Goal: Task Accomplishment & Management: Use online tool/utility

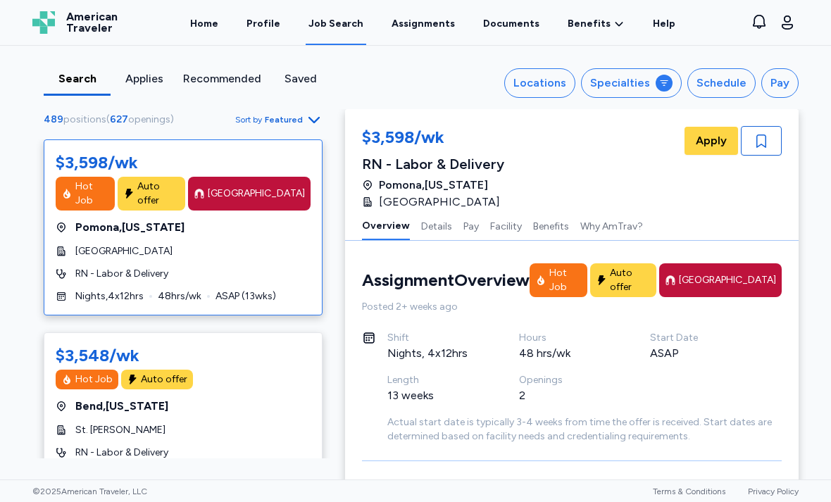
click at [640, 80] on div "Specialties" at bounding box center [620, 83] width 60 height 17
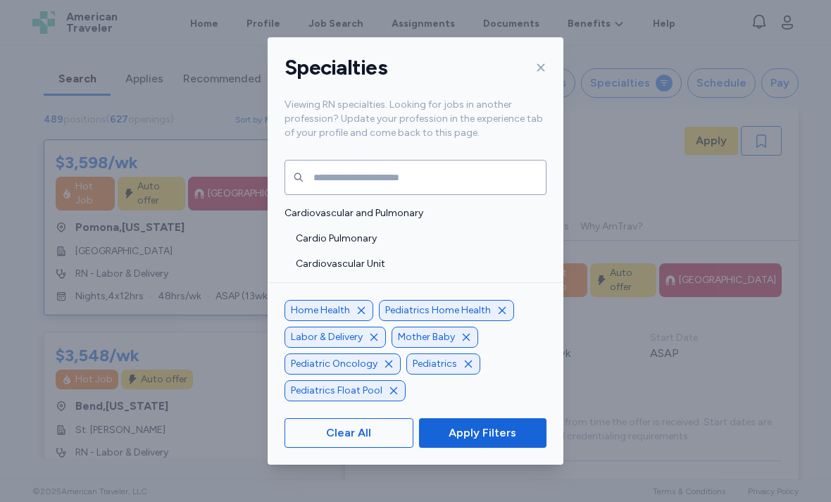
click at [348, 317] on span "Home Health" at bounding box center [320, 310] width 59 height 14
click at [362, 313] on icon "button" at bounding box center [361, 309] width 7 height 7
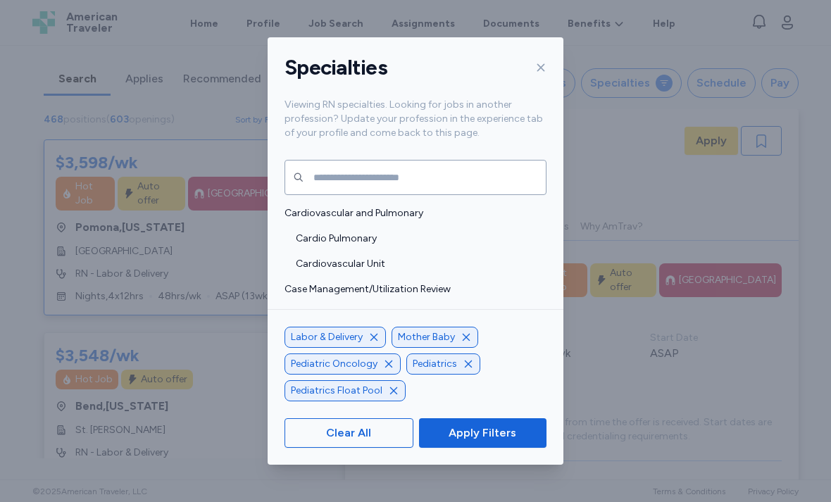
click at [373, 343] on icon "button" at bounding box center [373, 337] width 11 height 11
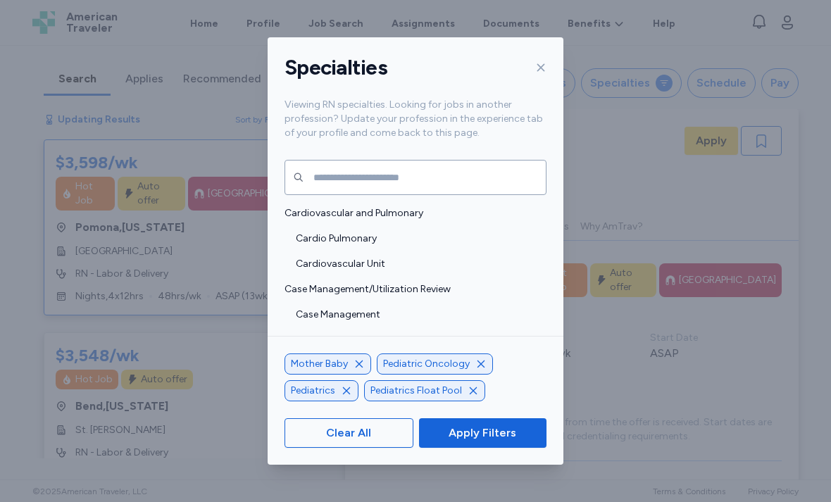
click at [475, 370] on icon "button" at bounding box center [480, 363] width 11 height 11
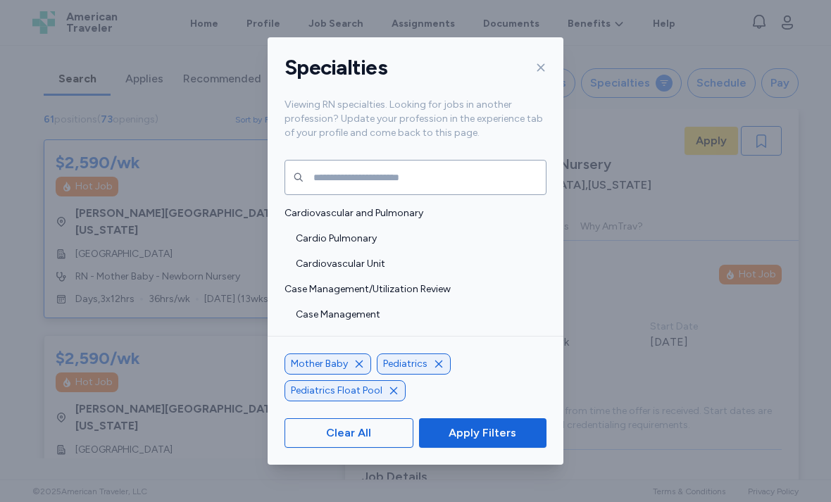
scroll to position [1, 0]
click at [392, 396] on icon "button" at bounding box center [393, 390] width 11 height 11
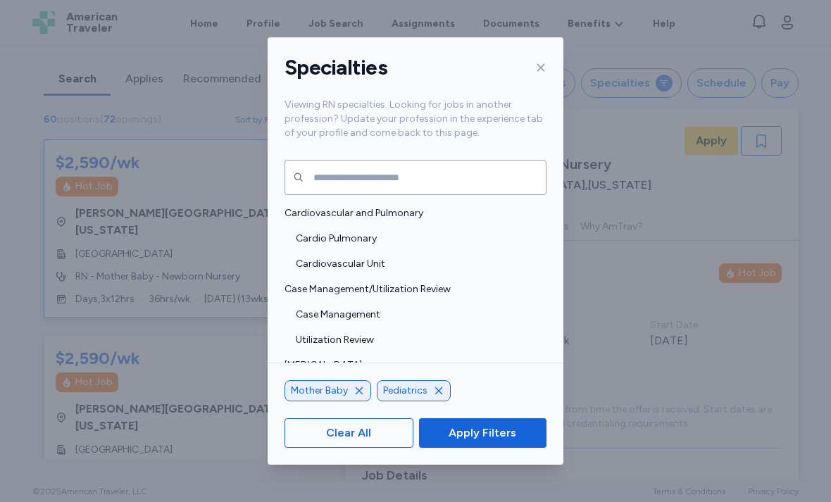
click at [439, 396] on icon "button" at bounding box center [438, 390] width 11 height 11
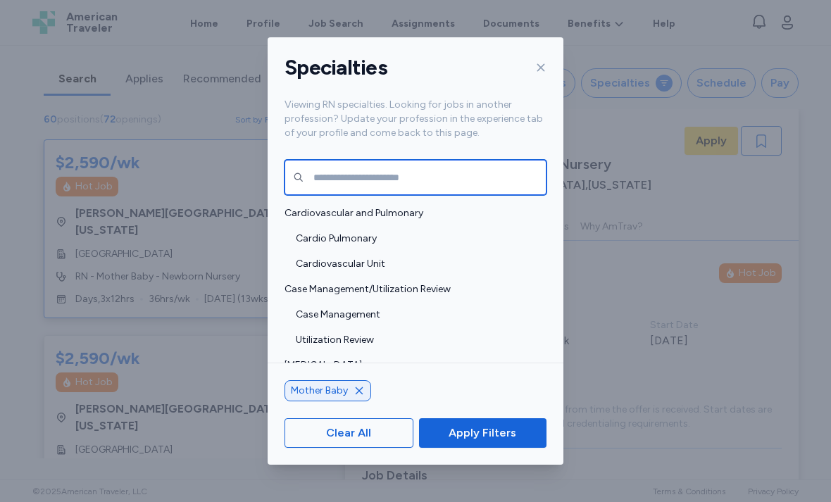
click at [396, 160] on input "text" at bounding box center [415, 177] width 262 height 35
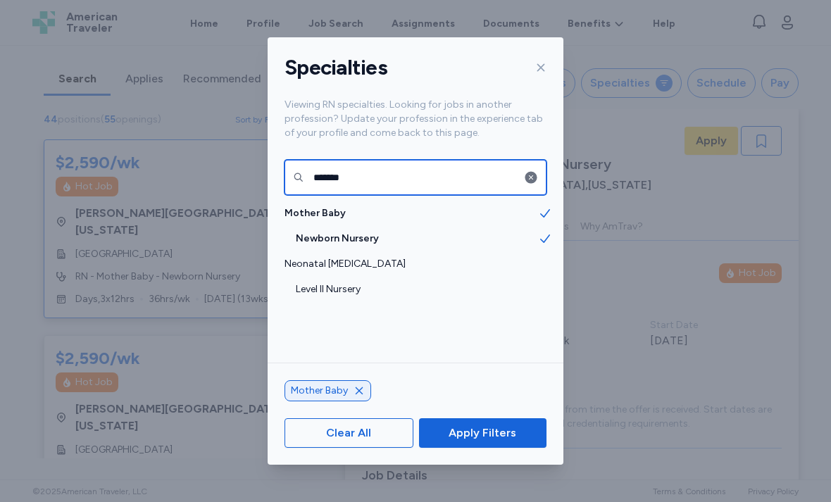
type input "*******"
click at [368, 277] on div "Level II Nursery" at bounding box center [415, 289] width 296 height 25
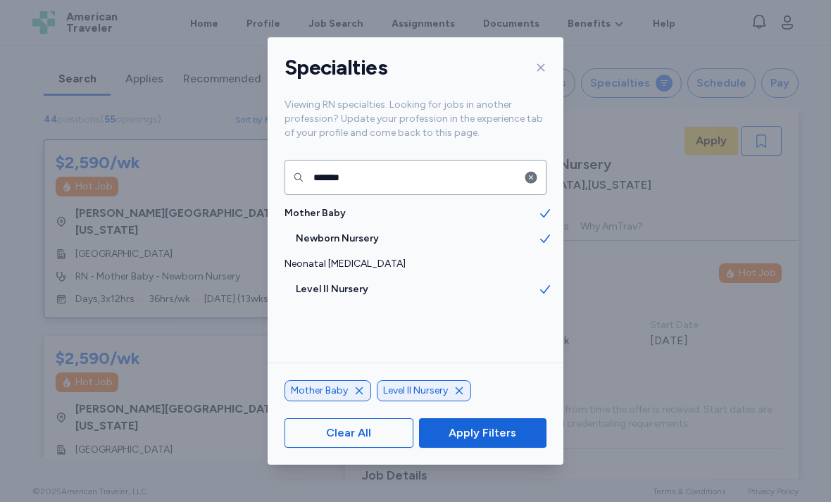
click at [493, 441] on span "Apply Filters" at bounding box center [482, 432] width 68 height 17
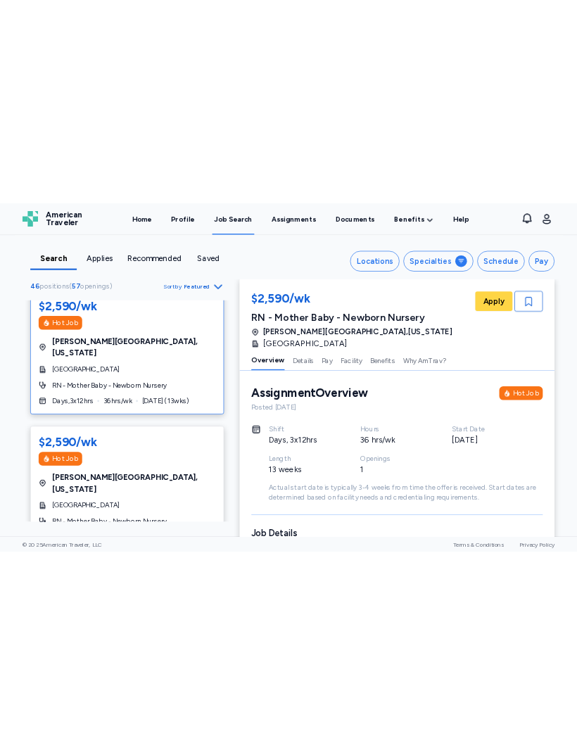
scroll to position [16, 0]
